Goal: Navigation & Orientation: Find specific page/section

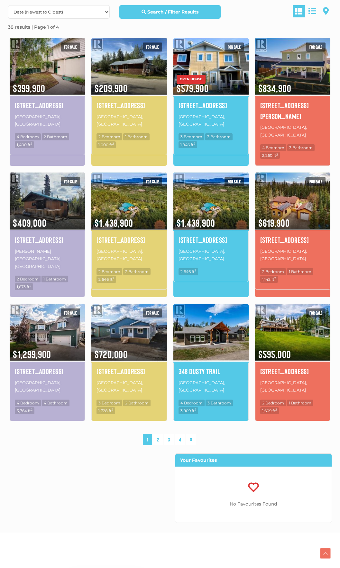
scroll to position [193, 0]
click at [157, 434] on link "2" at bounding box center [158, 439] width 10 height 11
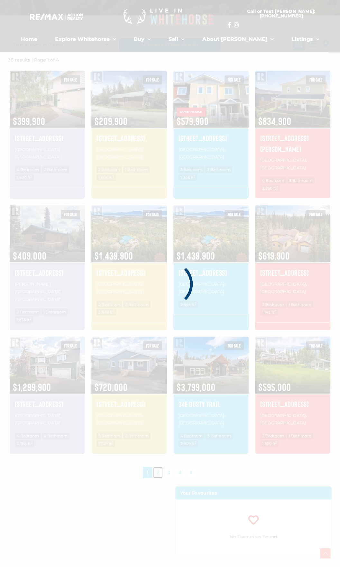
scroll to position [149, 0]
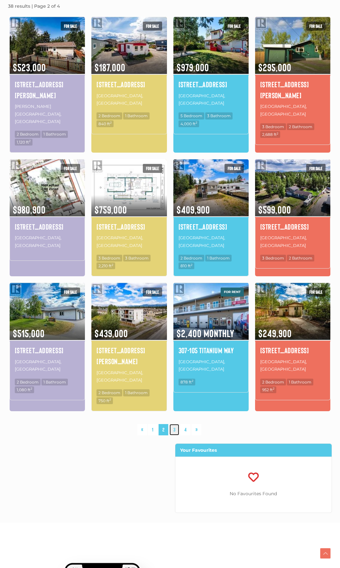
click at [175, 424] on link "3" at bounding box center [175, 429] width 10 height 11
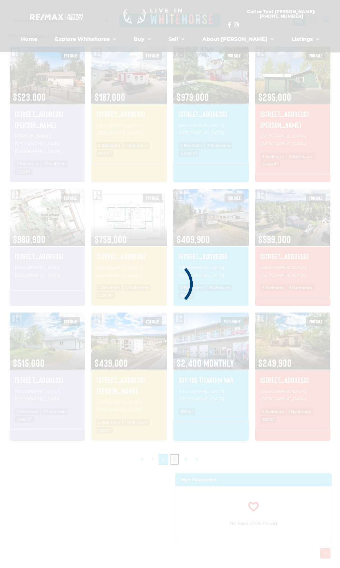
scroll to position [149, 0]
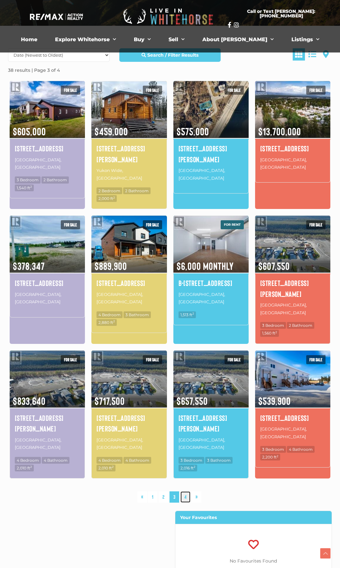
click at [188, 491] on link "4" at bounding box center [186, 496] width 10 height 11
